Goal: Find specific page/section: Find specific page/section

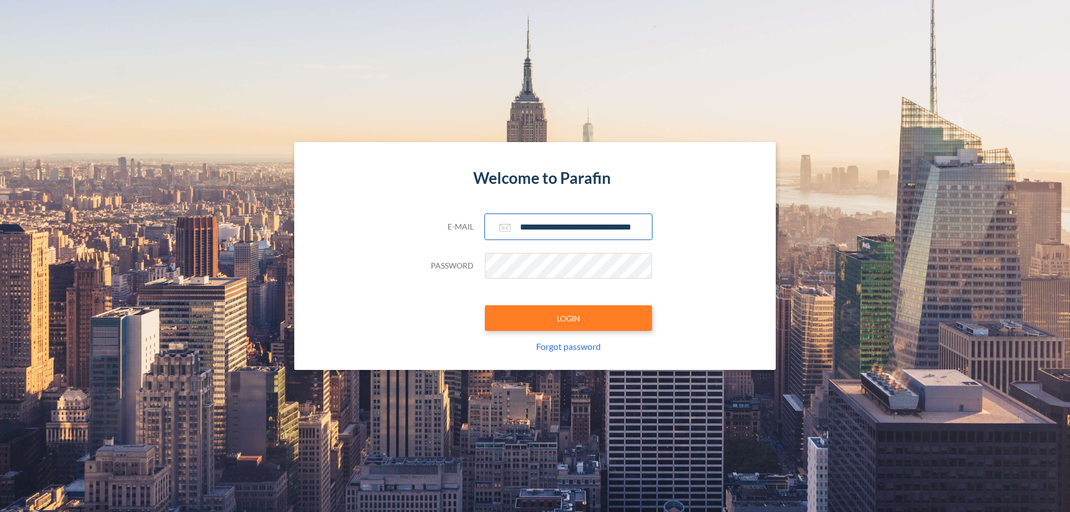
type input "**********"
click at [569, 318] on button "LOGIN" at bounding box center [568, 319] width 167 height 26
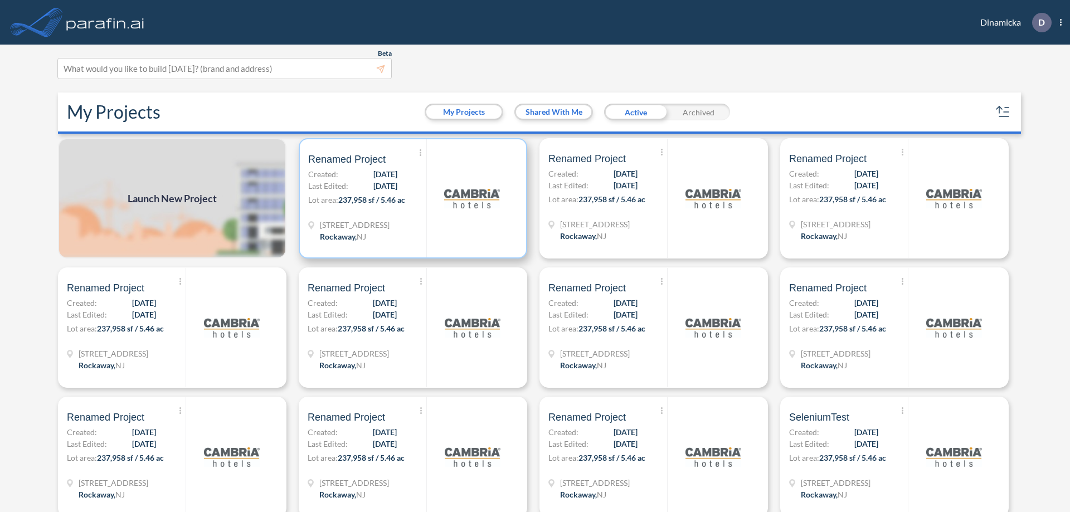
scroll to position [3, 0]
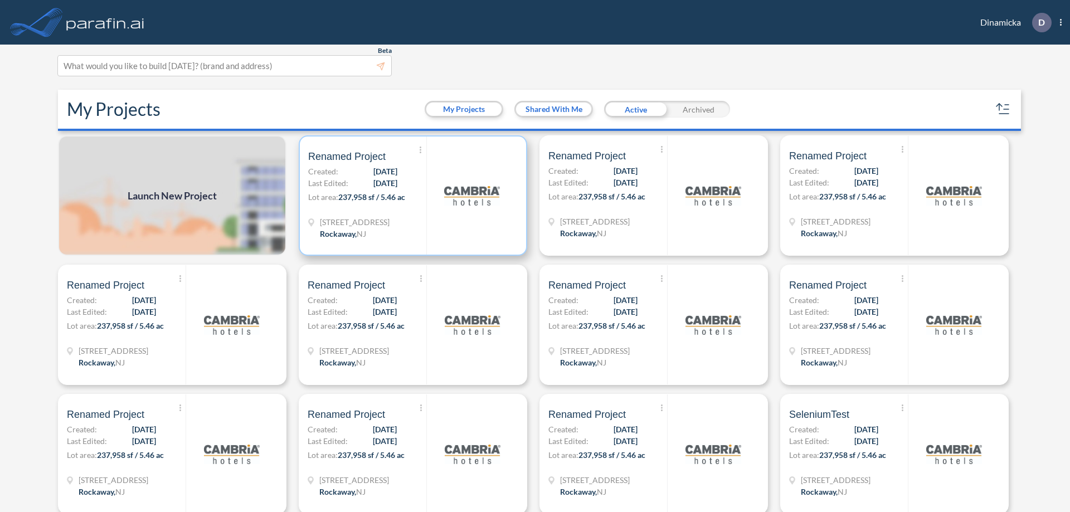
click at [411, 196] on p "Lot area: 237,958 sf / 5.46 ac" at bounding box center [367, 199] width 118 height 16
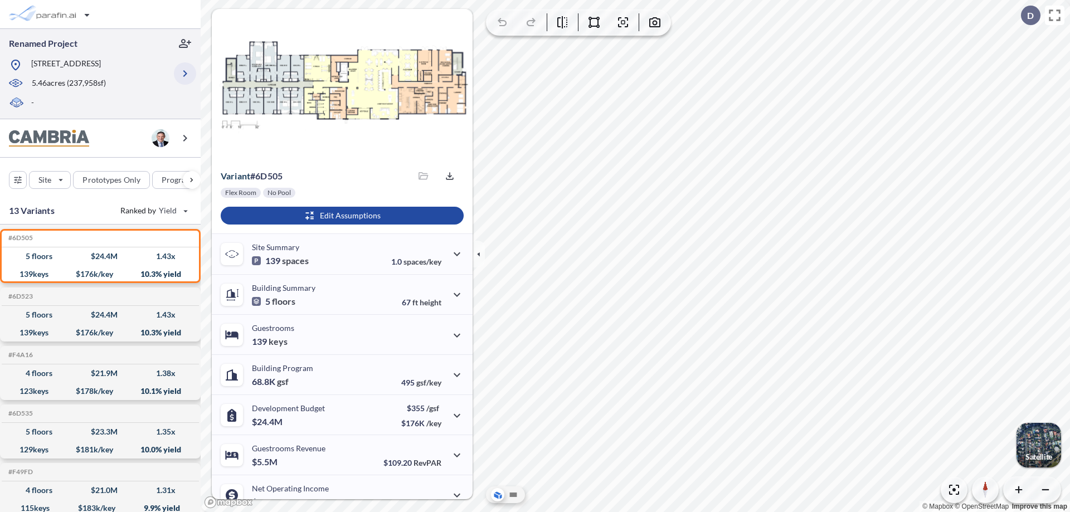
click at [185, 74] on icon "button" at bounding box center [184, 73] width 13 height 13
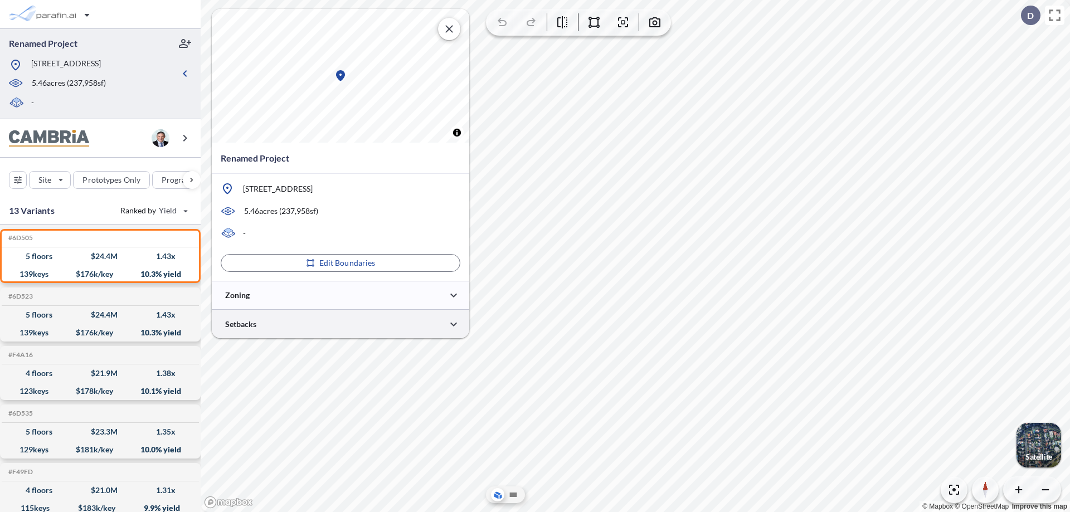
click at [341, 324] on div at bounding box center [341, 324] width 258 height 28
